Goal: Task Accomplishment & Management: Manage account settings

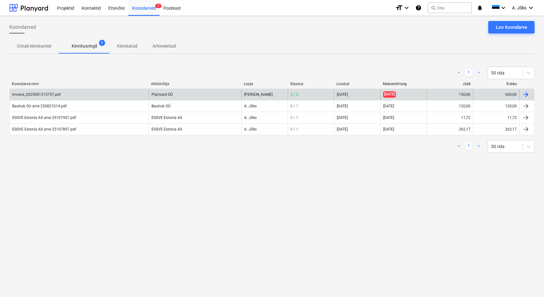
click at [49, 94] on div "invoice_2025081315757.pdf" at bounding box center [36, 94] width 49 height 4
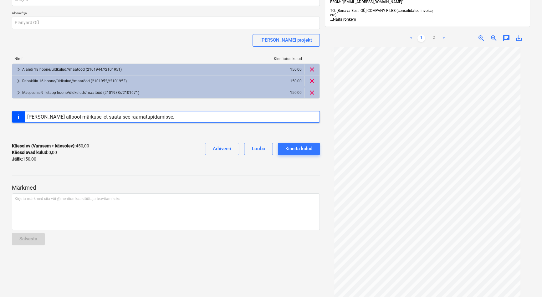
scroll to position [57, 0]
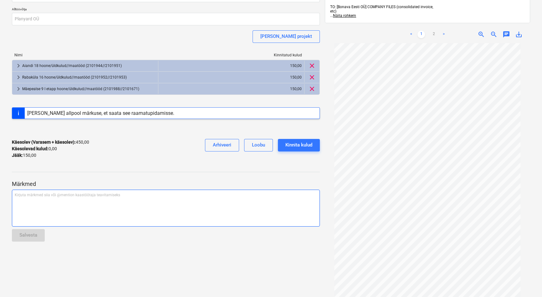
click at [103, 200] on div "Kirjuta märkmed siia või @mention kaastöötaja teavitamiseks ﻿" at bounding box center [166, 208] width 308 height 37
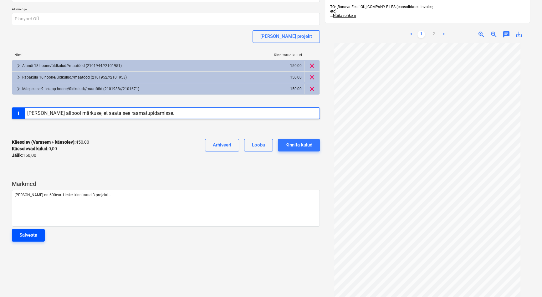
click at [35, 234] on div "Salvesta" at bounding box center [28, 235] width 18 height 8
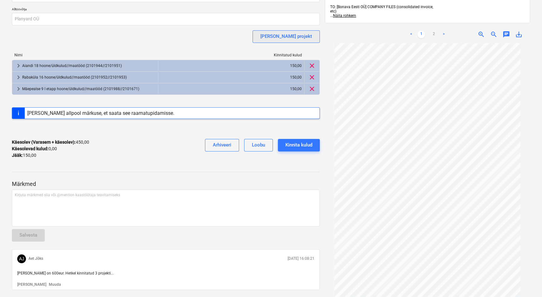
click at [312, 36] on div "[PERSON_NAME] projekt" at bounding box center [286, 36] width 52 height 8
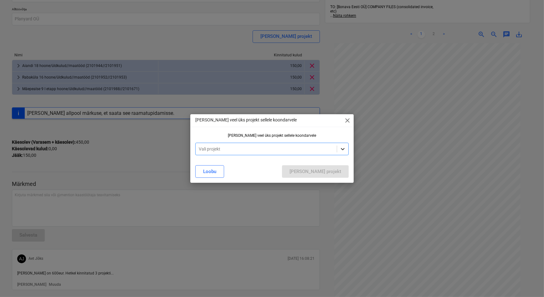
click at [343, 149] on icon at bounding box center [343, 149] width 4 height 2
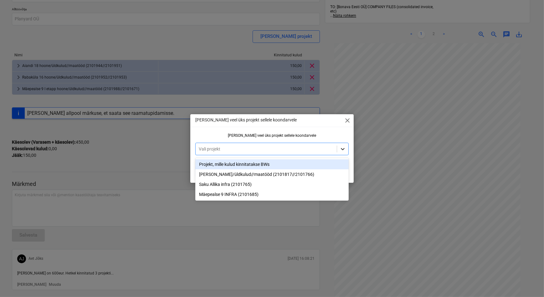
click at [343, 149] on icon at bounding box center [343, 149] width 4 height 2
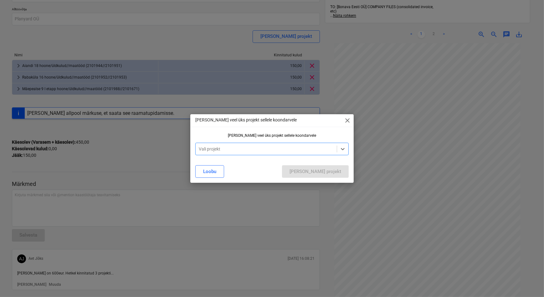
click at [346, 121] on span "close" at bounding box center [348, 121] width 8 height 8
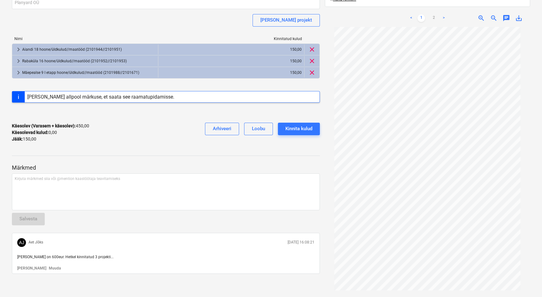
scroll to position [81, 0]
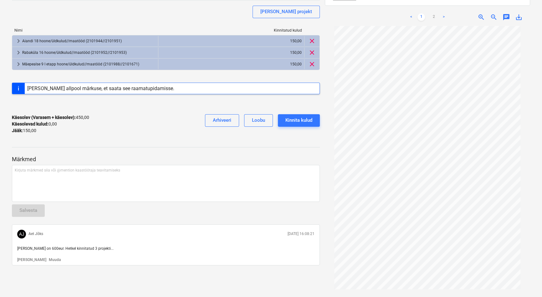
click at [49, 259] on p "Muuda" at bounding box center [55, 259] width 12 height 5
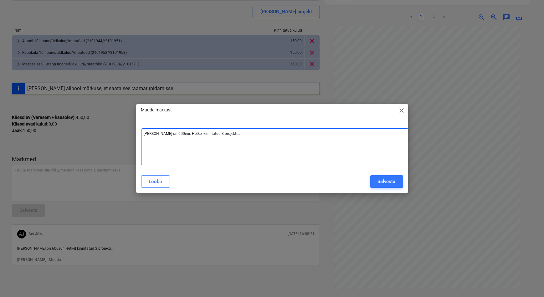
click at [232, 133] on p "[PERSON_NAME] on 600eur. Hetkel kinnitatud 3 projekti... ﻿" at bounding box center [275, 133] width 262 height 5
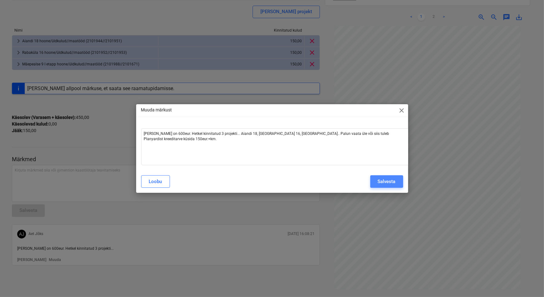
click at [395, 178] on div "Salvesta" at bounding box center [387, 181] width 18 height 8
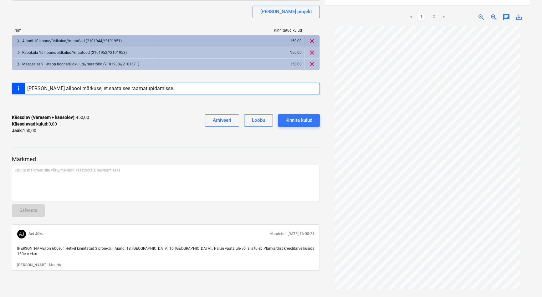
click at [312, 41] on span "clear" at bounding box center [312, 41] width 8 height 8
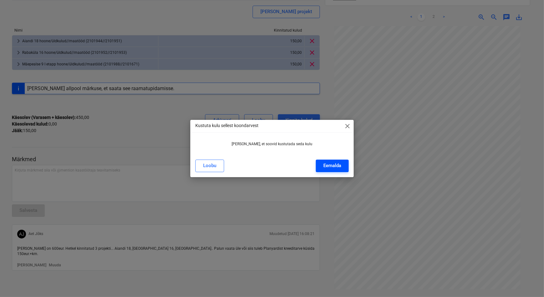
click at [329, 167] on div "Eemalda" at bounding box center [332, 166] width 18 height 8
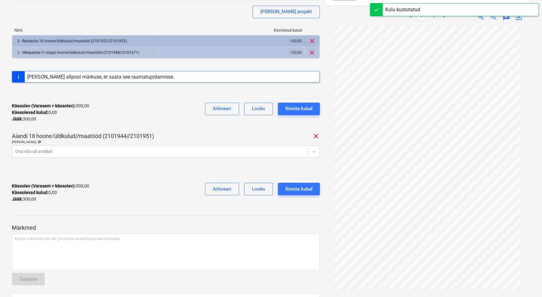
click at [315, 42] on span "clear" at bounding box center [312, 41] width 8 height 8
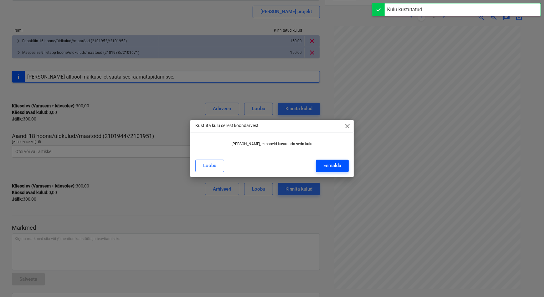
click at [327, 166] on div "Eemalda" at bounding box center [332, 166] width 18 height 8
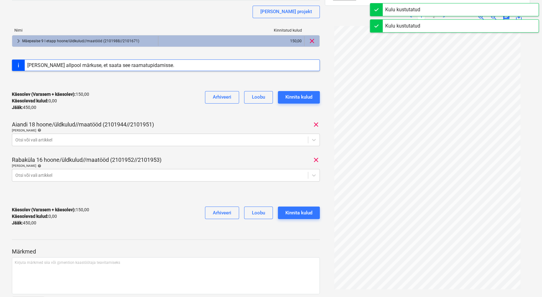
click at [314, 43] on span "clear" at bounding box center [312, 41] width 8 height 8
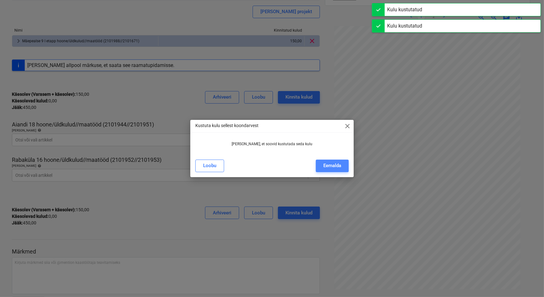
click at [325, 166] on div "Eemalda" at bounding box center [332, 166] width 18 height 8
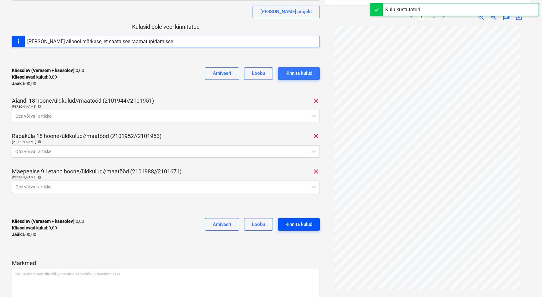
click at [296, 222] on div "Kinnita kulud" at bounding box center [298, 224] width 27 height 8
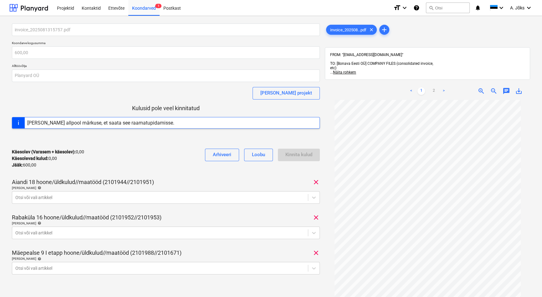
click at [505, 87] on span "chat" at bounding box center [507, 91] width 8 height 8
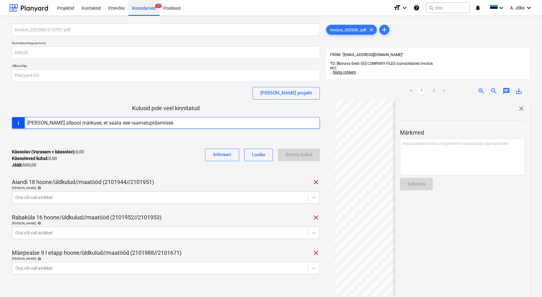
click at [140, 9] on div "Koondarved 1" at bounding box center [143, 8] width 31 height 16
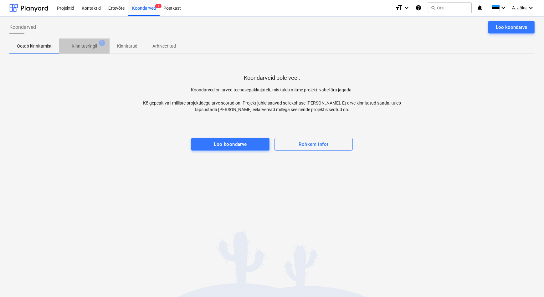
click at [91, 44] on p "Kinnitusringil" at bounding box center [84, 46] width 25 height 7
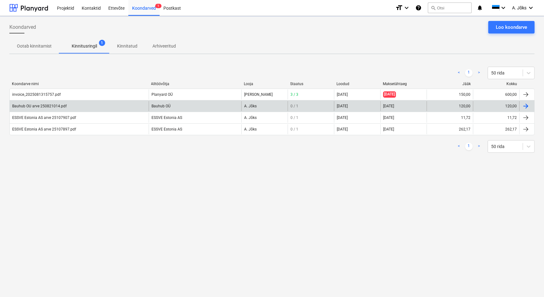
click at [66, 106] on div "Bauhub OU arve 250821014.pdf" at bounding box center [40, 106] width 56 height 4
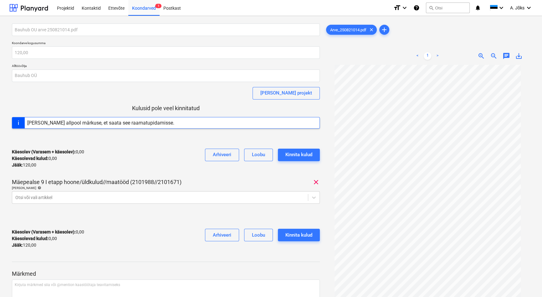
click at [506, 55] on span "chat" at bounding box center [507, 56] width 8 height 8
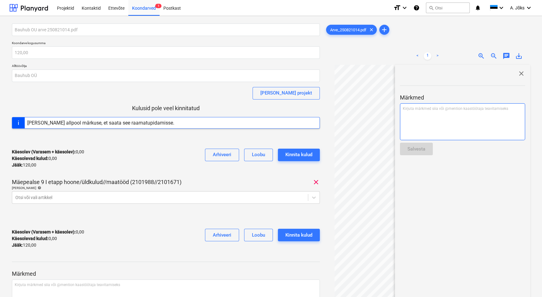
click at [453, 110] on p "Kirjuta märkmed siia või @mention kaastöötaja teavitamiseks ﻿" at bounding box center [463, 108] width 120 height 5
click at [445, 107] on p "﻿ @ [PERSON_NAME] ﻿ ﻿" at bounding box center [463, 109] width 120 height 6
click at [417, 145] on div "Salvesta" at bounding box center [417, 149] width 18 height 8
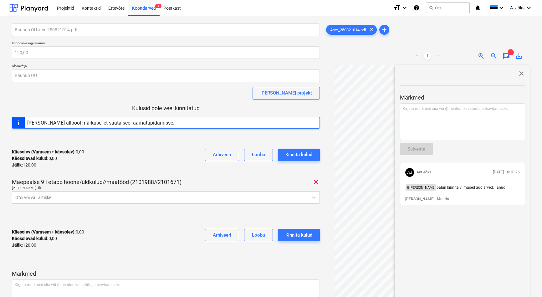
click at [520, 74] on span "close" at bounding box center [522, 74] width 8 height 8
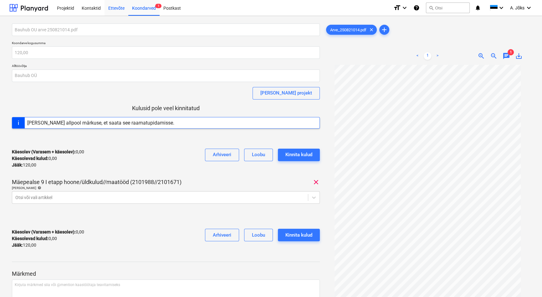
click at [114, 8] on div "Ettevõte" at bounding box center [117, 8] width 24 height 16
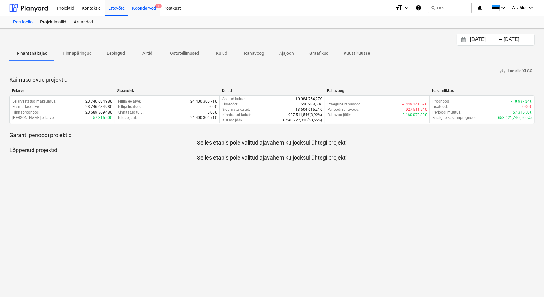
click at [142, 9] on div "Koondarved 1" at bounding box center [143, 8] width 31 height 16
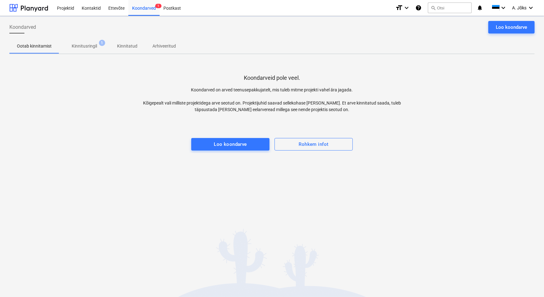
click at [86, 44] on p "Kinnitusringil" at bounding box center [84, 46] width 25 height 7
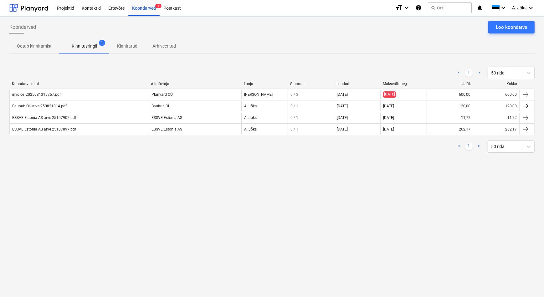
click at [243, 208] on div "Koondarved Loo koondarve Ootab kinnitamist Kinnitusringil 1 Kinnitatud Arhiveer…" at bounding box center [272, 156] width 544 height 281
click at [521, 9] on span "A. Jõks" at bounding box center [519, 7] width 14 height 5
click at [508, 37] on div "Logi välja" at bounding box center [516, 34] width 38 height 10
